Goal: Share content

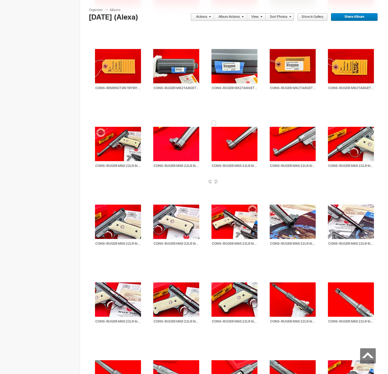
scroll to position [9143, 0]
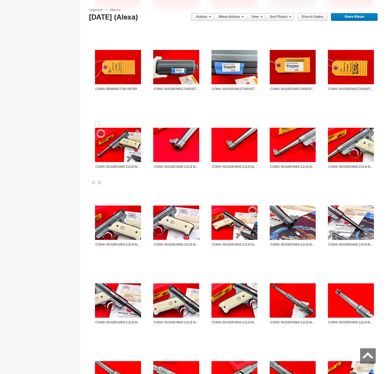
click at [98, 125] on div at bounding box center [97, 124] width 5 height 5
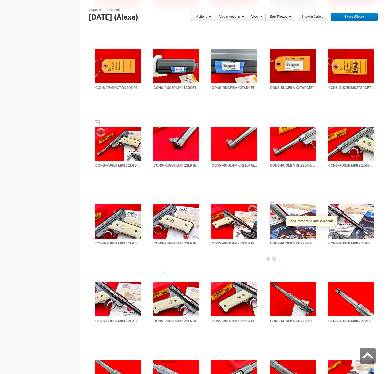
scroll to position [9597, 0]
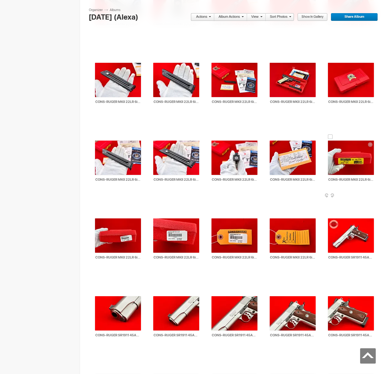
click at [331, 137] on div at bounding box center [330, 137] width 5 height 5
click at [212, 17] on li "Actions" at bounding box center [203, 17] width 24 height 8
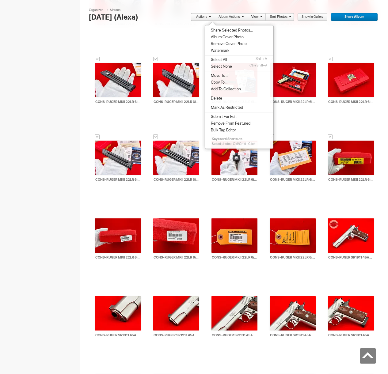
click at [208, 15] on link "Actions" at bounding box center [201, 17] width 20 height 8
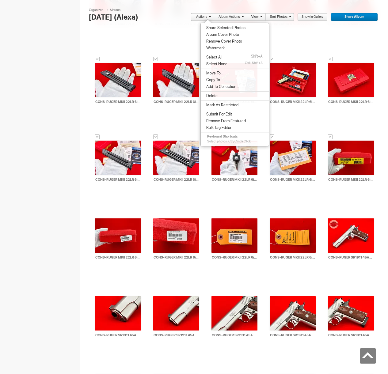
click at [208, 15] on link "Actions" at bounding box center [201, 17] width 20 height 8
click at [223, 29] on span "Share Selected Photos..." at bounding box center [227, 27] width 44 height 5
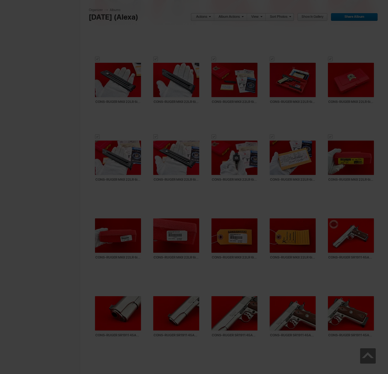
type textarea "<!-- [DOMAIN_NAME] image hosting. HTML Bulk Share code Starts Here --> <div sty…"
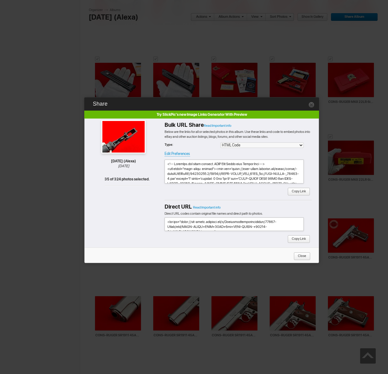
click at [302, 196] on div "Bulk URL Share Read Important info Below are the links for all or selected phot…" at bounding box center [238, 160] width 147 height 82
click at [302, 193] on span "Copy Link" at bounding box center [297, 192] width 18 height 8
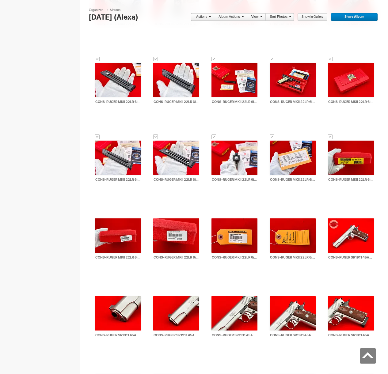
click at [204, 17] on link "Actions" at bounding box center [201, 17] width 20 height 8
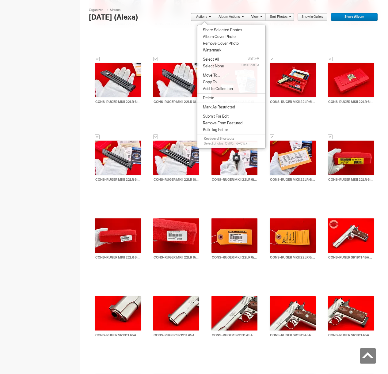
click at [214, 78] on li "Move To..." at bounding box center [231, 75] width 68 height 7
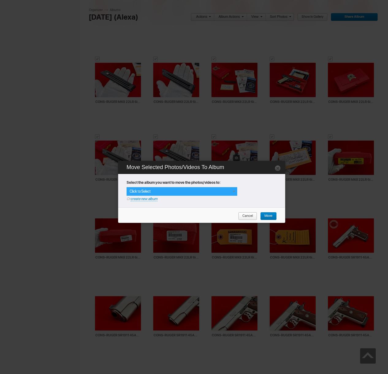
click at [231, 188] on div "Click to Select" at bounding box center [182, 191] width 111 height 9
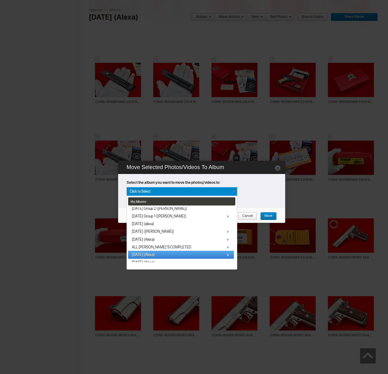
scroll to position [32, 0]
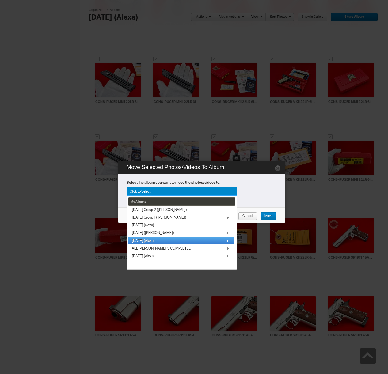
click at [149, 239] on span "[DATE] (Alexa)" at bounding box center [143, 241] width 23 height 5
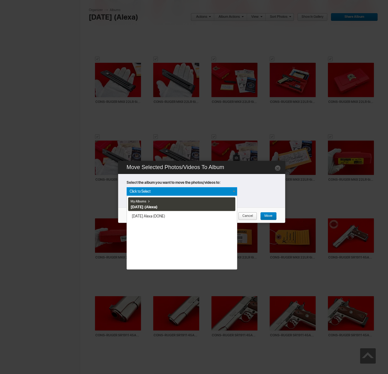
click at [157, 217] on link "[DATE] Alexa (DONE)" at bounding box center [181, 217] width 106 height 8
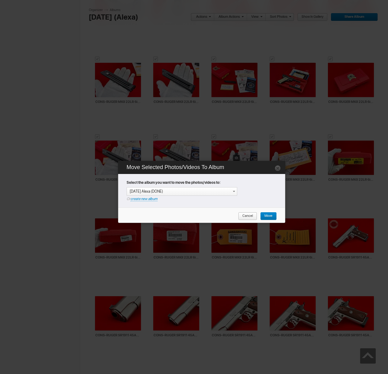
click at [269, 216] on span "Move" at bounding box center [266, 217] width 12 height 8
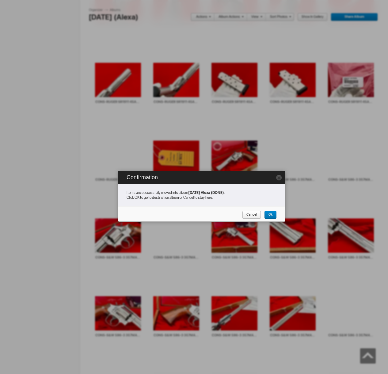
click at [246, 216] on span "Cancel" at bounding box center [249, 215] width 15 height 8
